Goal: Navigation & Orientation: Find specific page/section

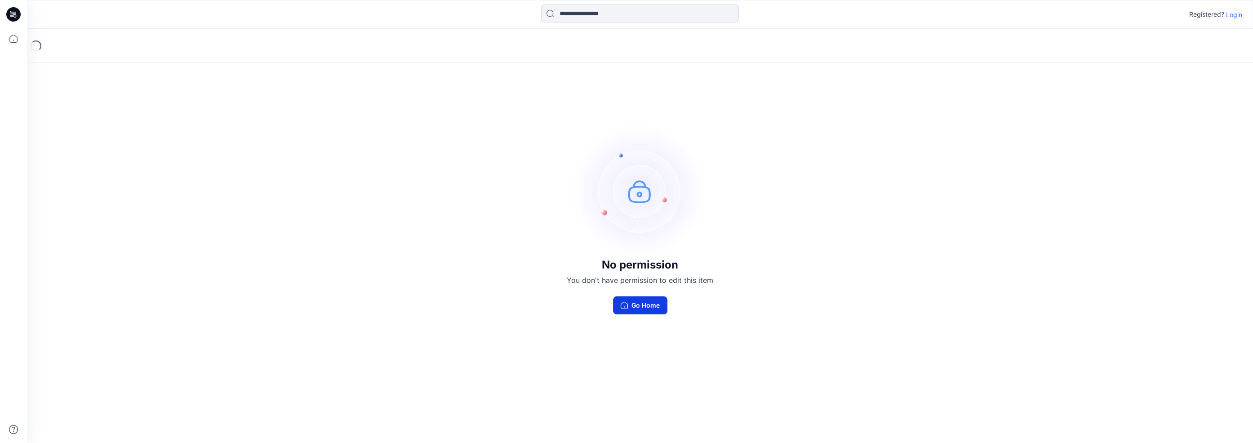
click at [642, 303] on button "Go Home" at bounding box center [640, 305] width 54 height 18
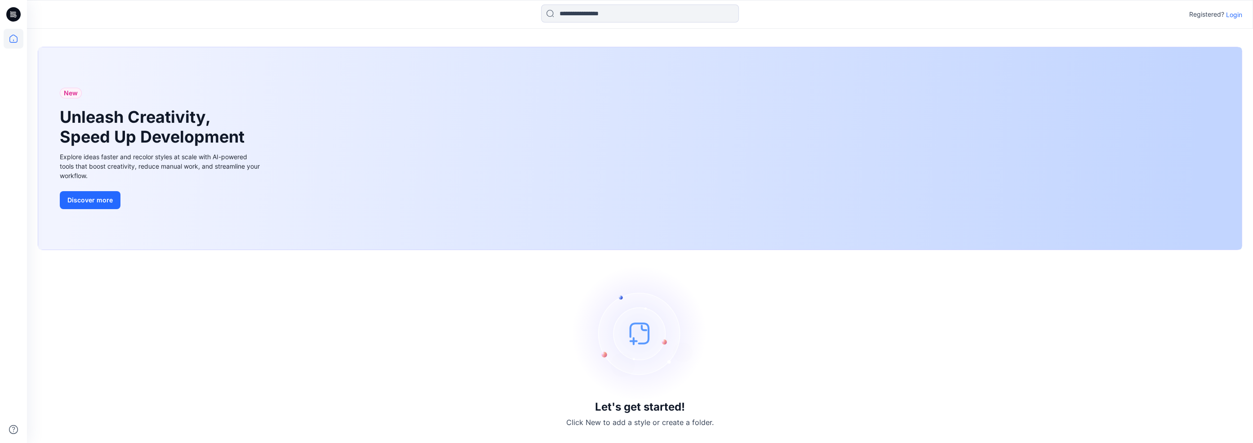
click at [1230, 15] on p "Login" at bounding box center [1234, 14] width 16 height 9
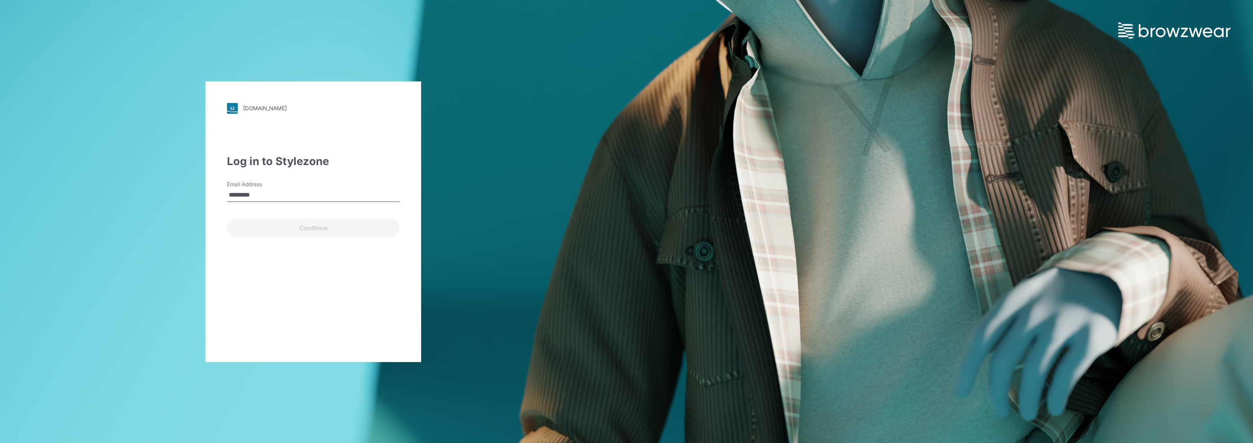
type input "**********"
click at [238, 223] on button "Continue" at bounding box center [313, 228] width 173 height 18
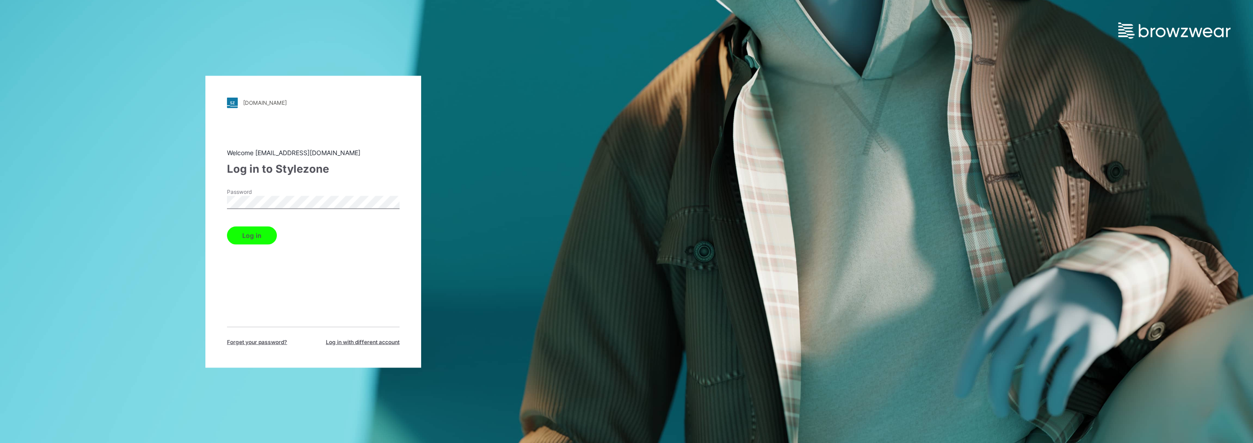
click at [227, 226] on button "Log in" at bounding box center [252, 235] width 50 height 18
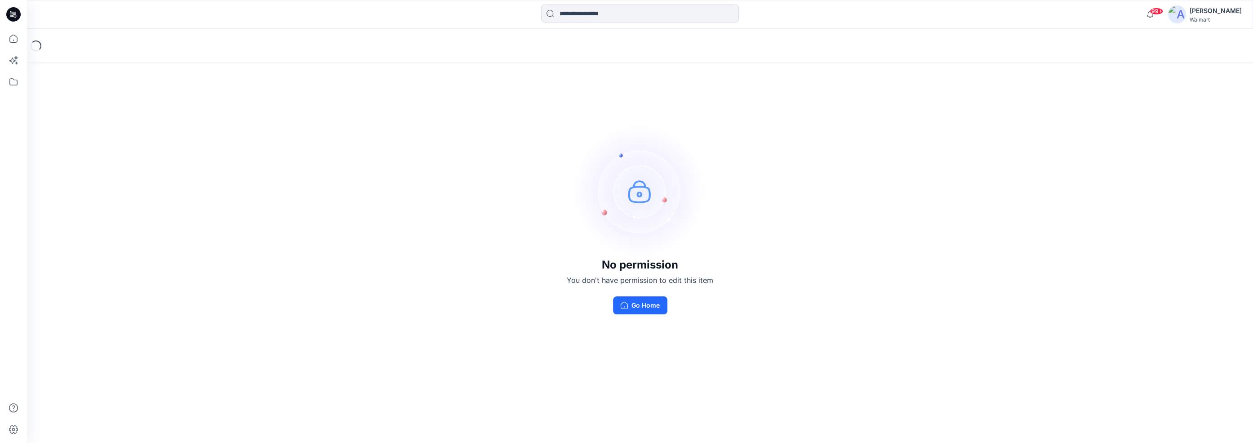
click at [1216, 16] on div "Walmart" at bounding box center [1215, 19] width 52 height 7
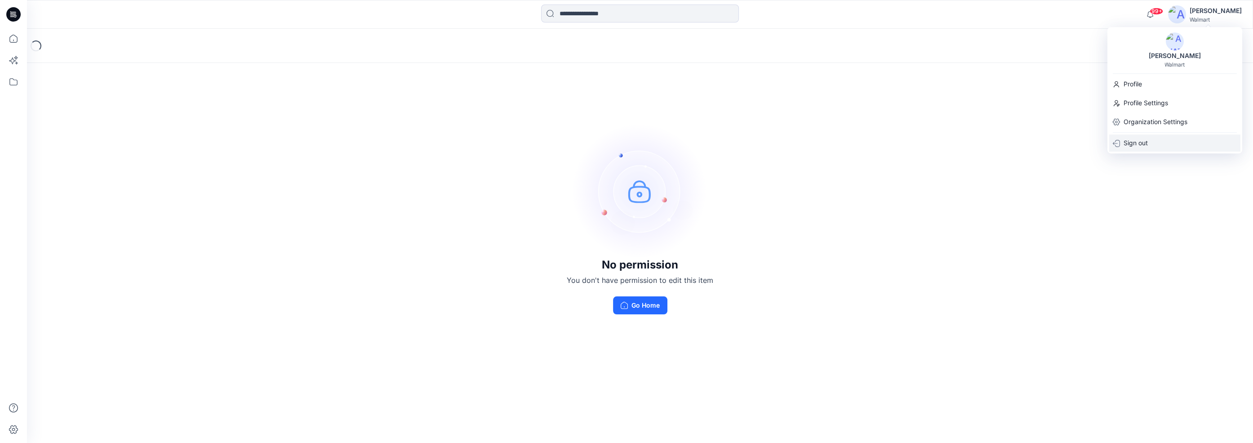
click at [1140, 139] on p "Sign out" at bounding box center [1135, 142] width 24 height 17
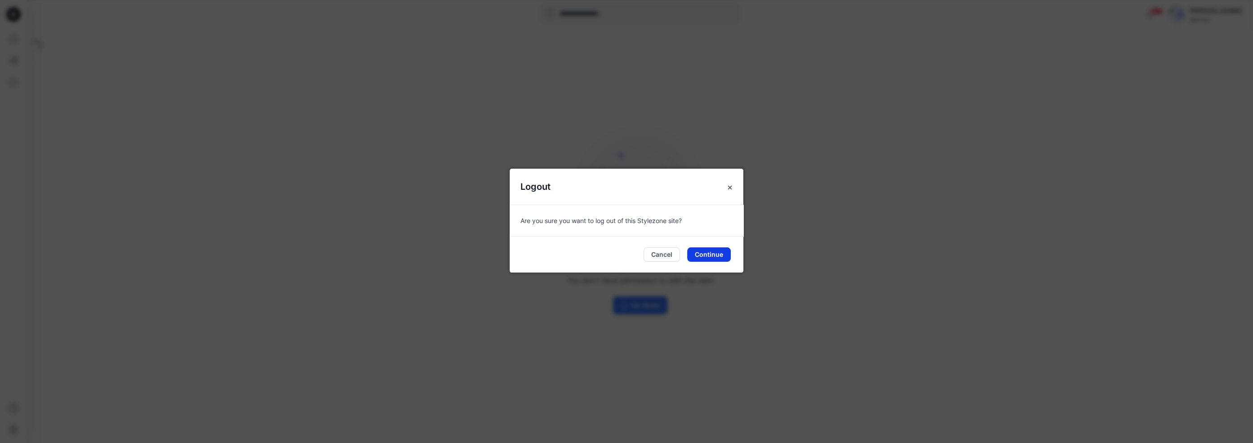
click at [708, 258] on button "Continue" at bounding box center [709, 254] width 44 height 14
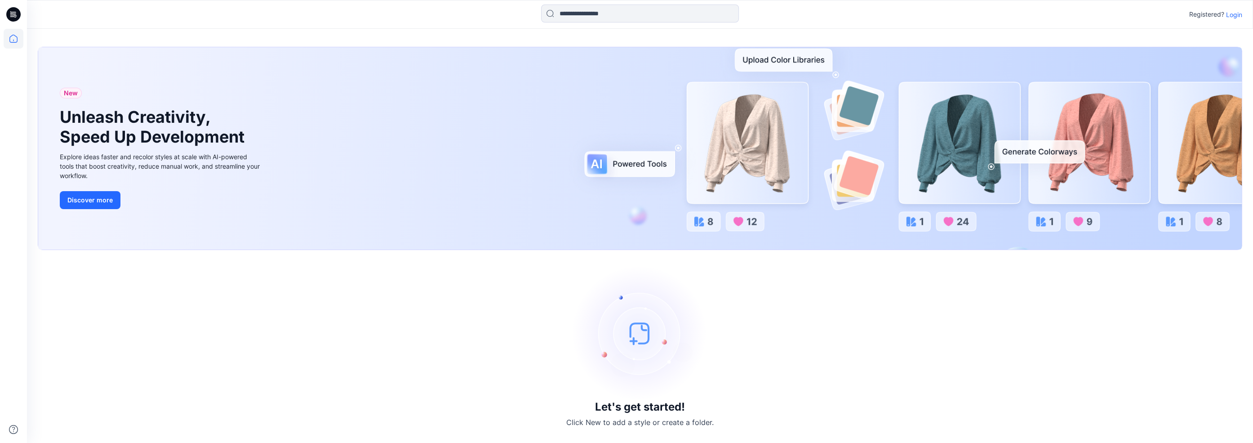
click at [1236, 15] on p "Login" at bounding box center [1234, 14] width 16 height 9
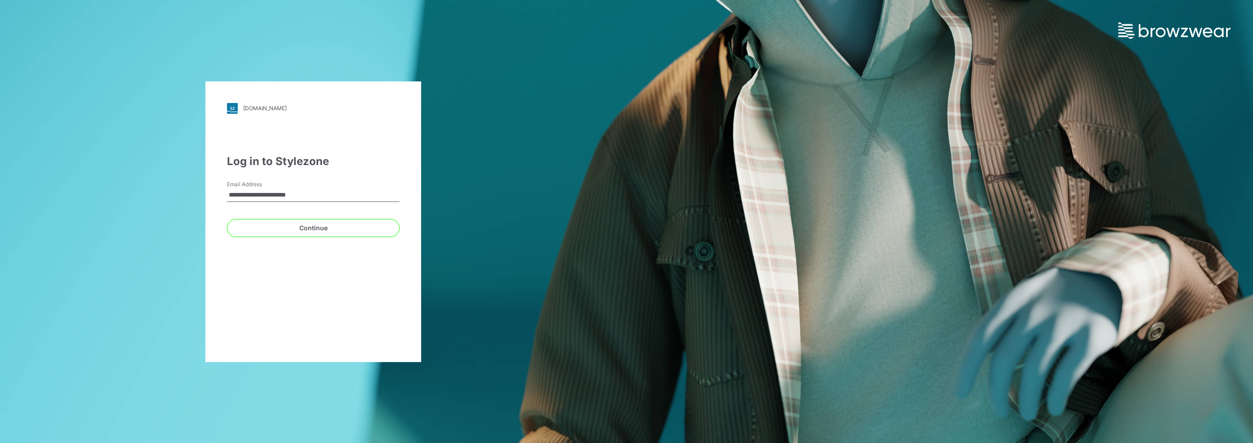
type input "**********"
click at [277, 217] on div "Continue" at bounding box center [313, 226] width 173 height 22
click at [277, 219] on button "Continue" at bounding box center [313, 228] width 173 height 18
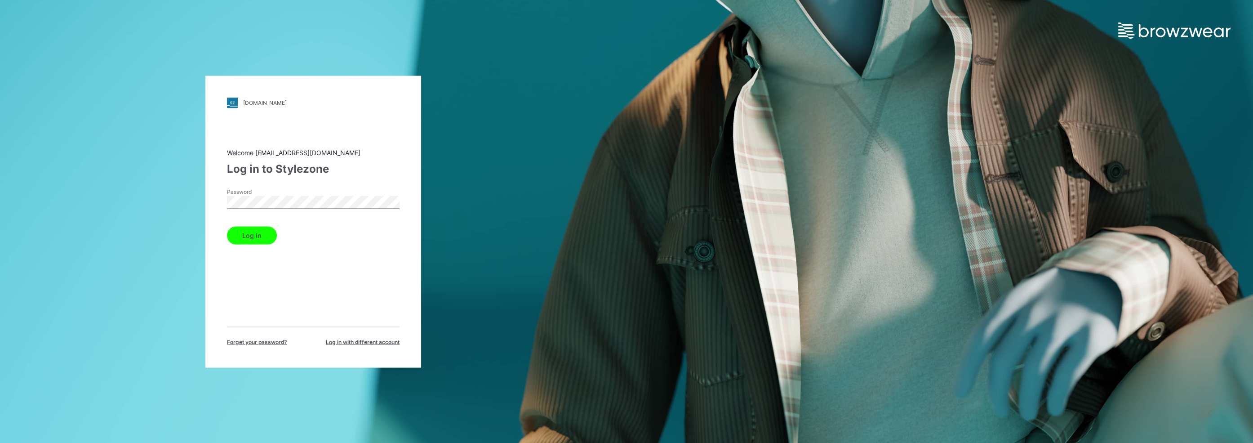
click at [260, 234] on button "Log in" at bounding box center [252, 235] width 50 height 18
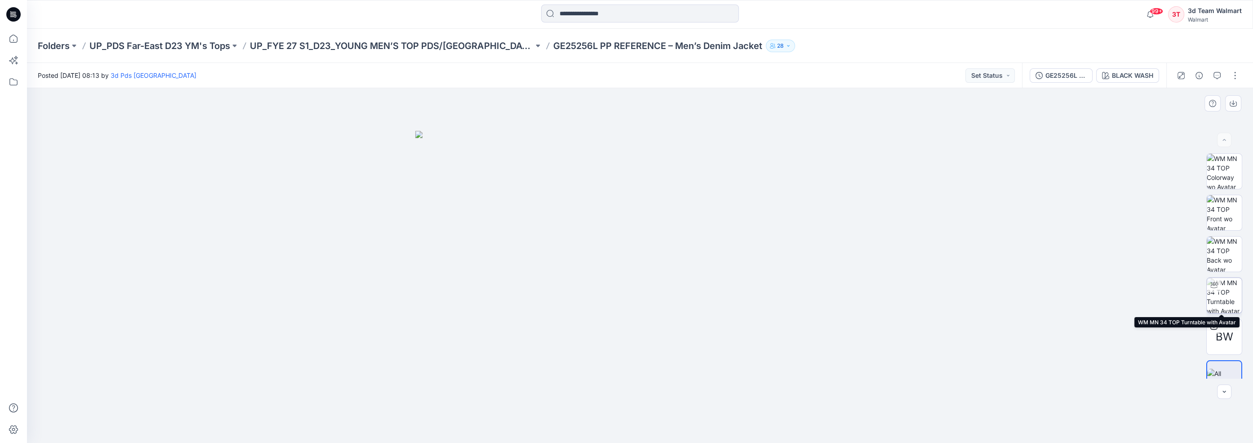
click at [1216, 297] on img at bounding box center [1223, 295] width 35 height 35
drag, startPoint x: 765, startPoint y: 105, endPoint x: 750, endPoint y: 244, distance: 140.1
click at [750, 244] on img at bounding box center [640, 265] width 486 height 354
drag, startPoint x: 641, startPoint y: 431, endPoint x: 771, endPoint y: 431, distance: 130.3
click at [771, 431] on icon at bounding box center [641, 416] width 272 height 34
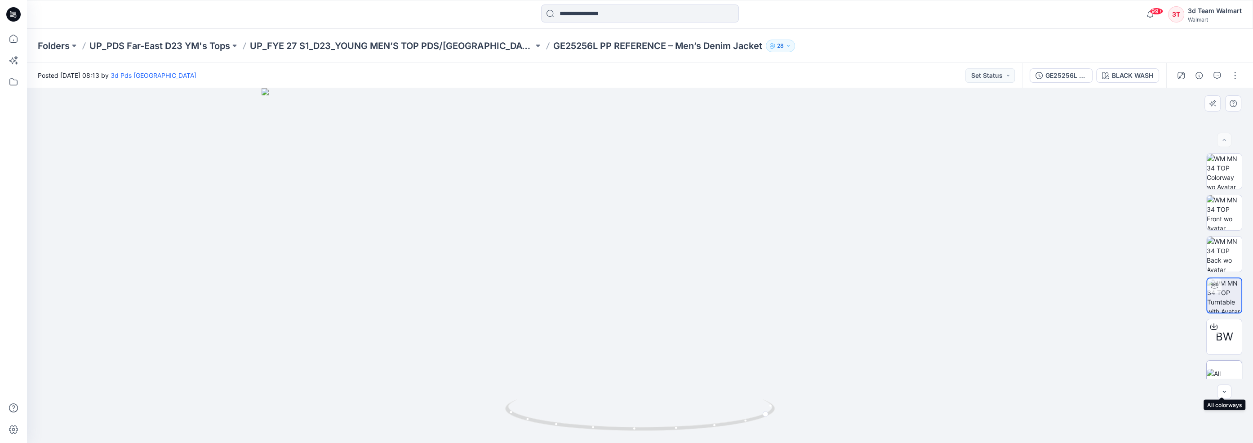
click at [1232, 368] on img at bounding box center [1223, 377] width 35 height 19
